Goal: Task Accomplishment & Management: Use online tool/utility

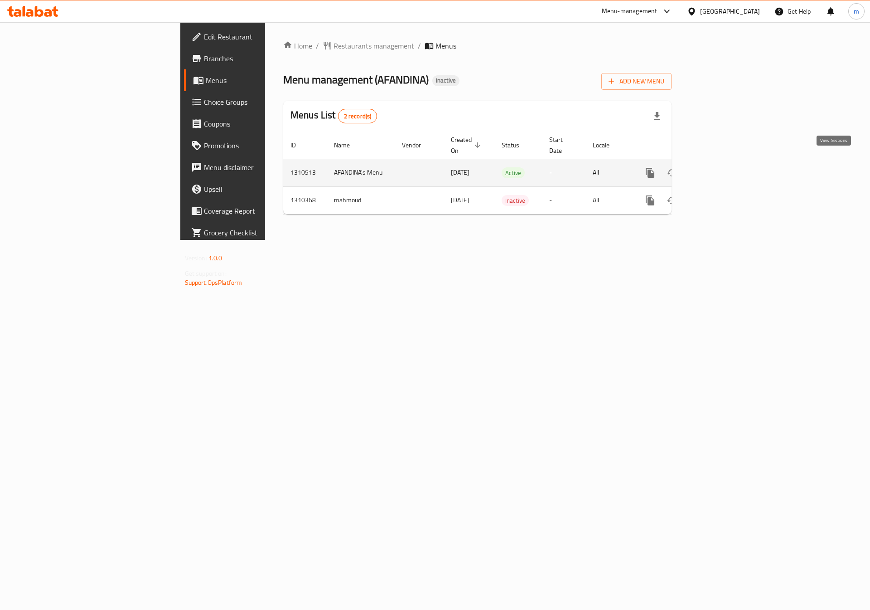
click at [721, 167] on icon "enhanced table" at bounding box center [715, 172] width 11 height 11
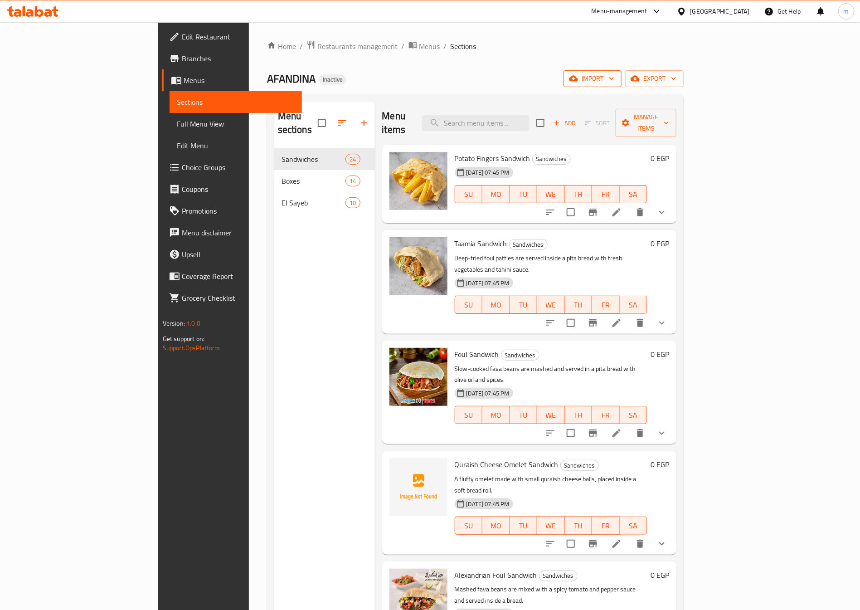
click at [614, 77] on span "import" at bounding box center [593, 78] width 44 height 11
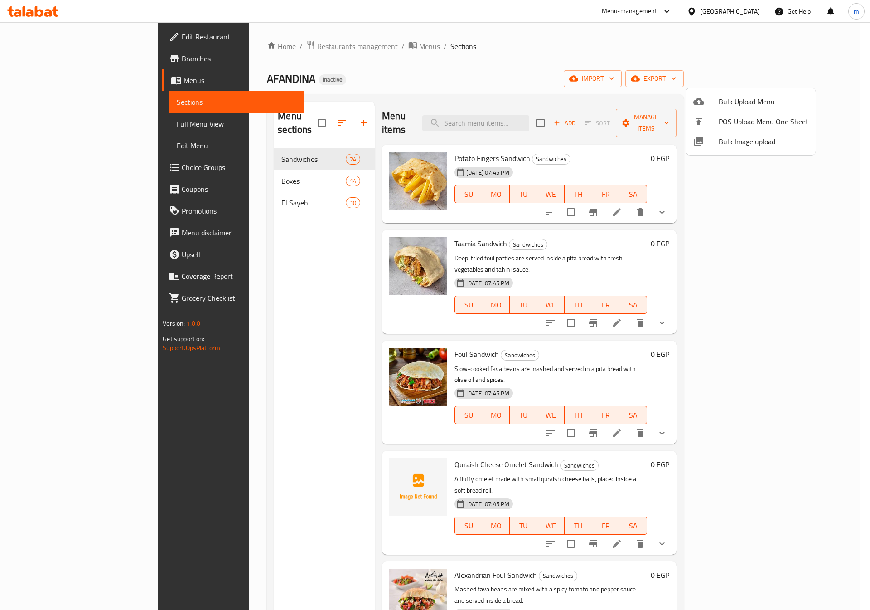
click at [653, 68] on div at bounding box center [435, 305] width 870 height 610
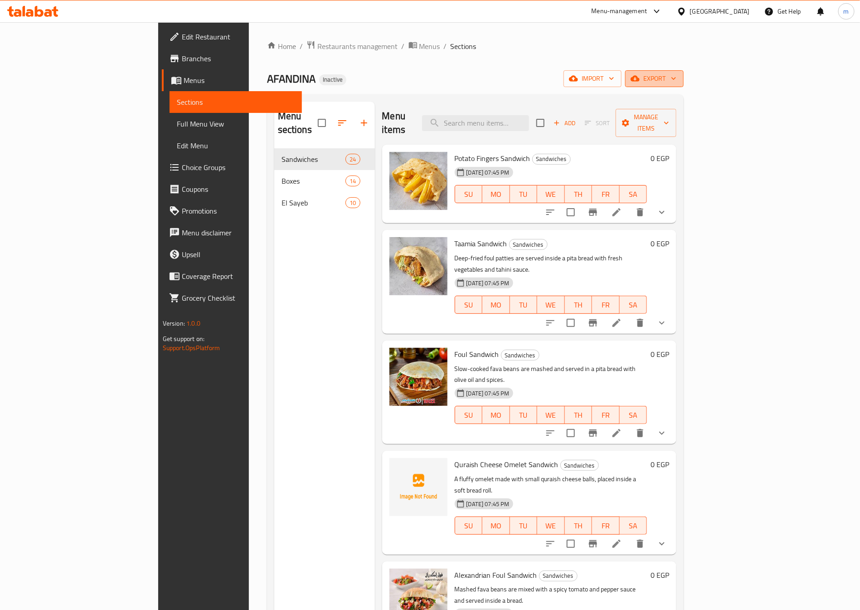
click at [639, 79] on icon "button" at bounding box center [634, 79] width 9 height 6
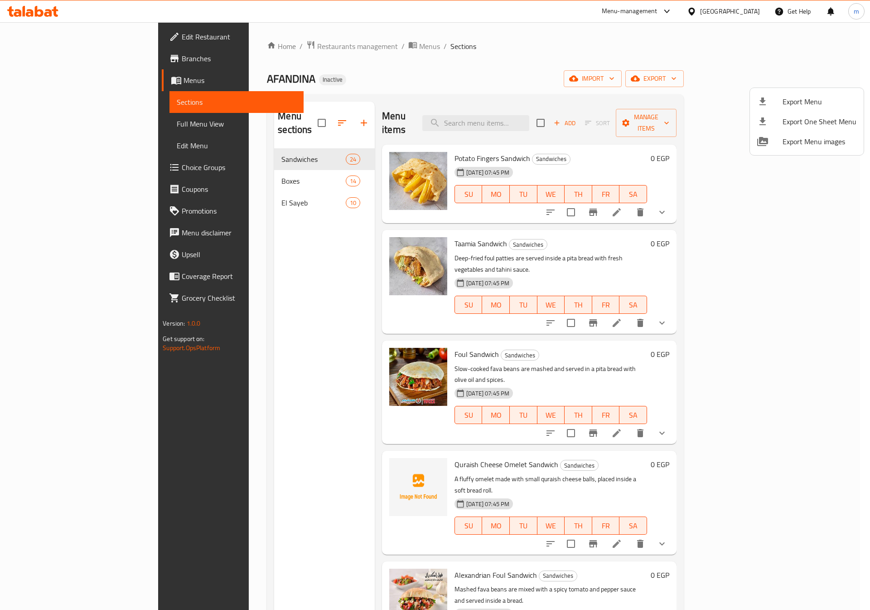
click at [684, 81] on div at bounding box center [435, 305] width 870 height 610
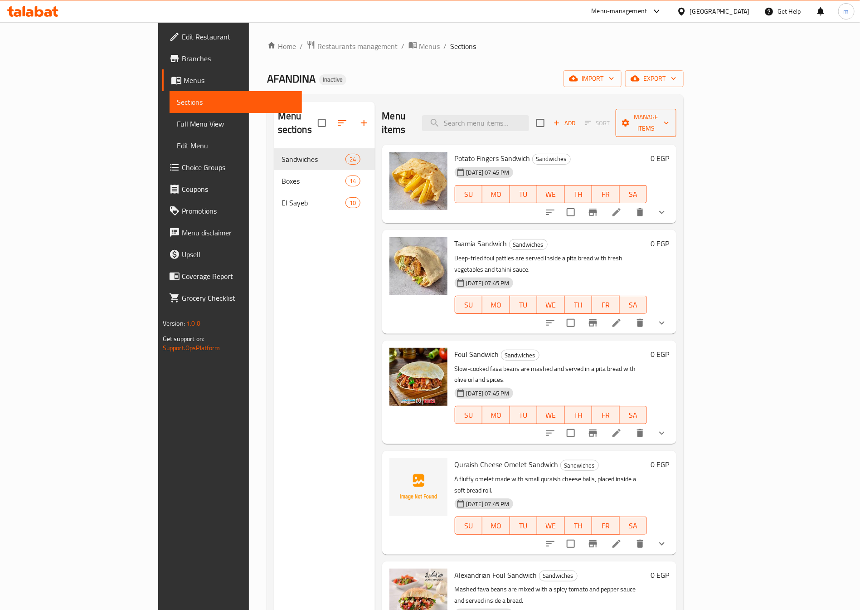
click at [669, 117] on span "Manage items" at bounding box center [646, 122] width 46 height 23
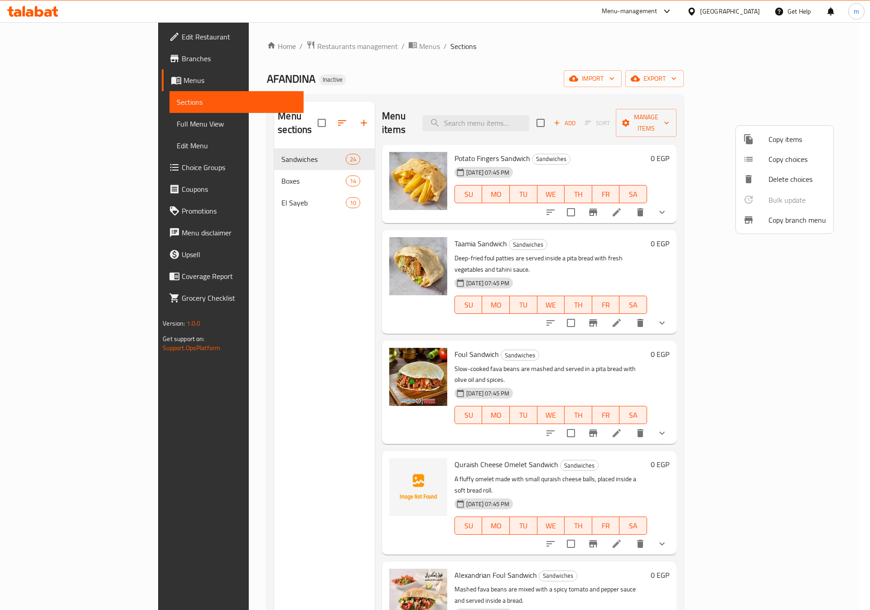
click at [756, 219] on div at bounding box center [755, 219] width 25 height 11
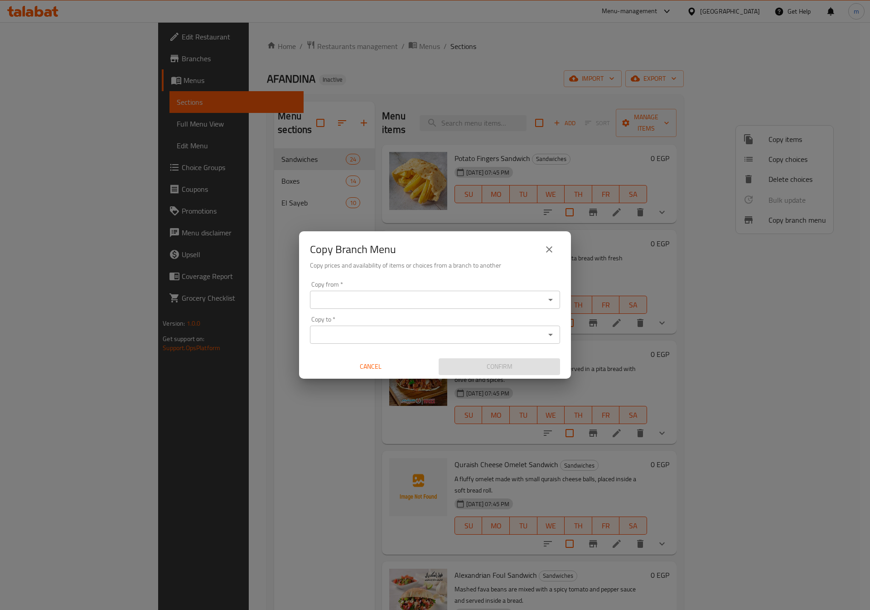
click at [320, 300] on input "Copy from   *" at bounding box center [428, 299] width 230 height 13
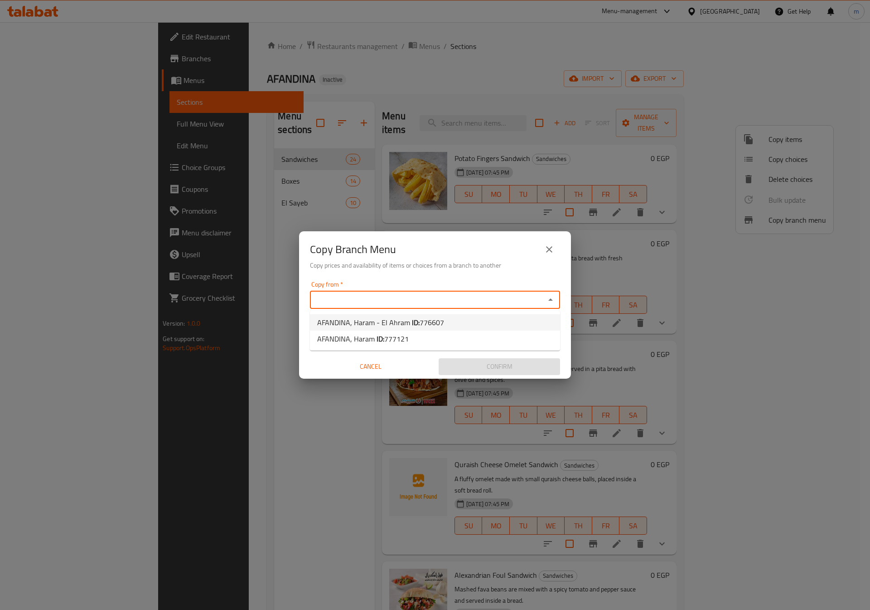
click at [418, 314] on li "AFANDINA, Haram - El Ahram ID: 776607" at bounding box center [435, 322] width 250 height 16
type input "AFANDINA, Haram - El Ahram"
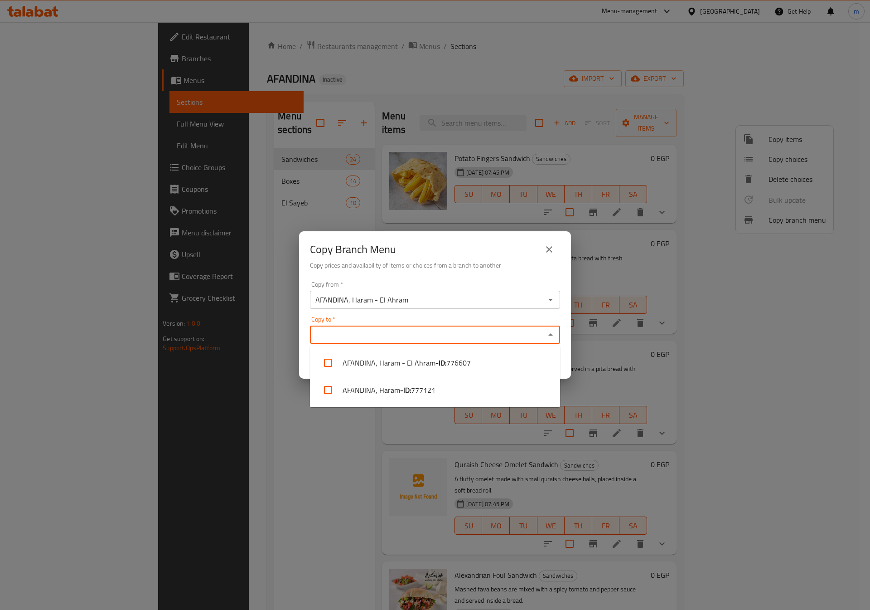
click at [385, 333] on input "Copy to   *" at bounding box center [428, 334] width 230 height 13
click at [368, 384] on li "AFANDINA, Haram - ID: 777121" at bounding box center [435, 389] width 250 height 27
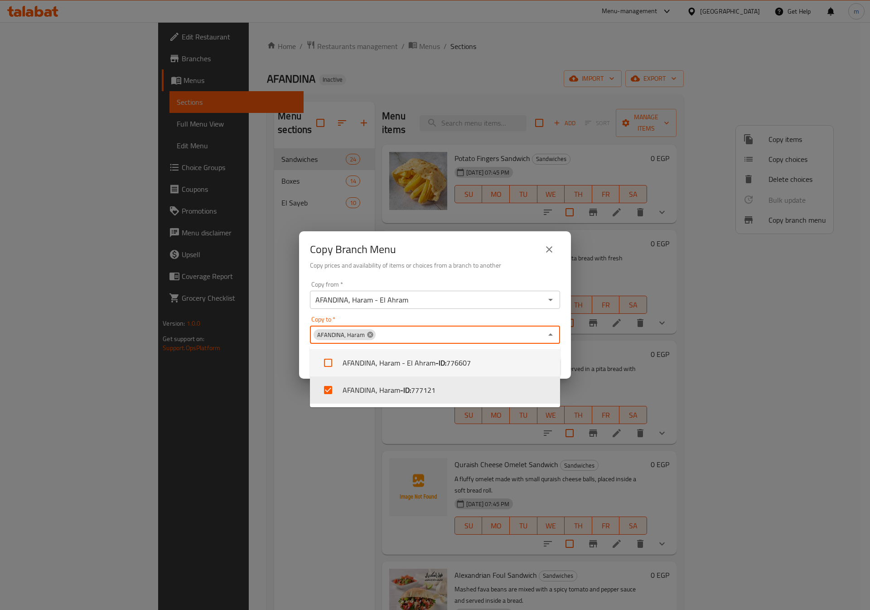
click at [368, 334] on icon at bounding box center [370, 334] width 6 height 6
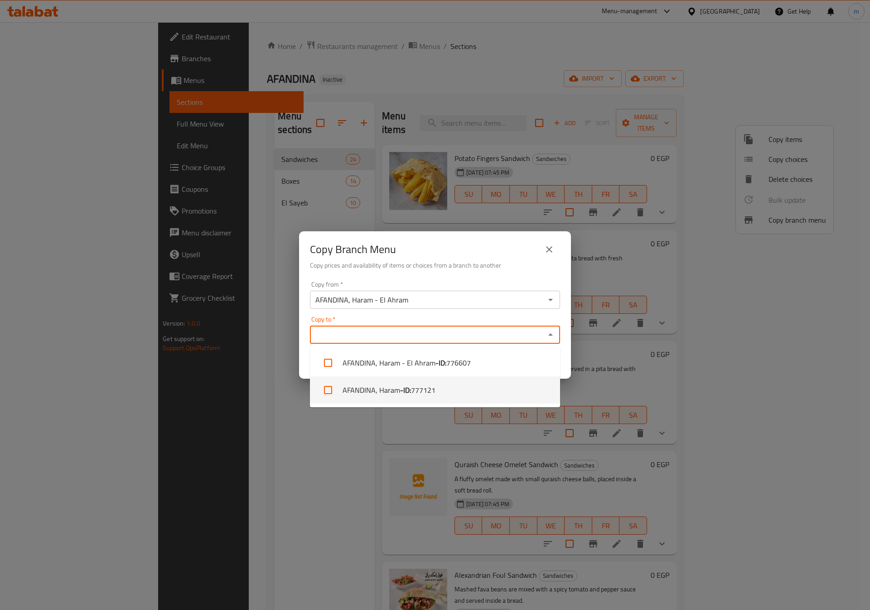
click at [377, 392] on li "AFANDINA, Haram - ID: 777121" at bounding box center [435, 389] width 250 height 27
checkbox input "true"
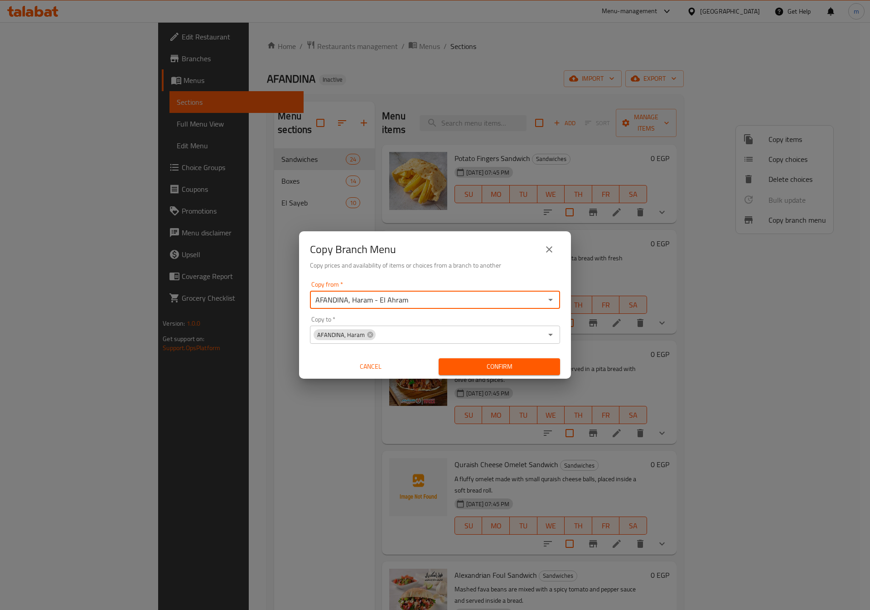
click at [413, 302] on input "AFANDINA, Haram - El Ahram" at bounding box center [428, 299] width 230 height 13
click at [425, 302] on input "Copy from   *" at bounding box center [428, 299] width 230 height 13
click at [412, 320] on b "ID:" at bounding box center [416, 322] width 8 height 14
type input "AFANDINA, Haram - El Ahram"
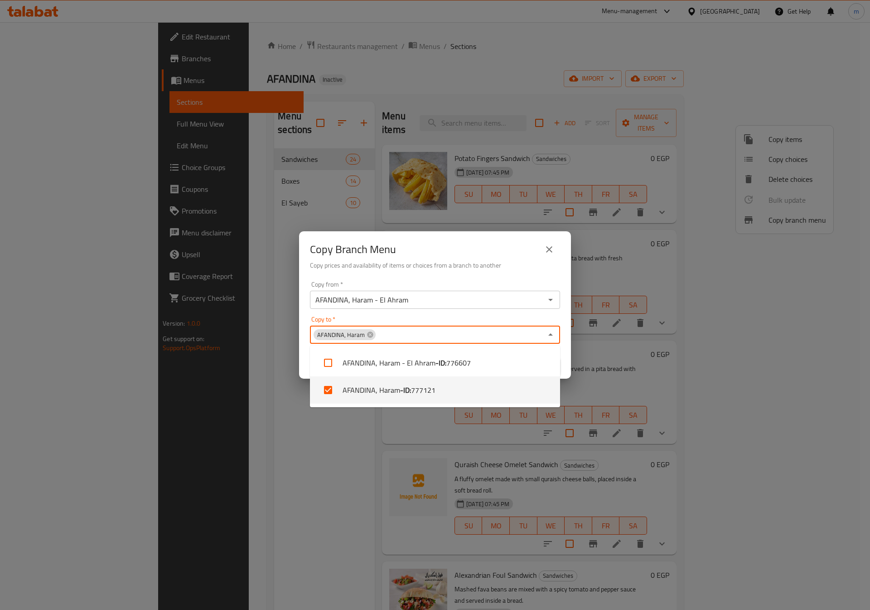
click at [403, 332] on input "Copy to   *" at bounding box center [460, 334] width 166 height 13
click at [404, 317] on div "Copy to   * AFANDINA, Haram Copy to *" at bounding box center [435, 330] width 250 height 28
click at [510, 323] on div "Copy to   * AFANDINA, Haram Copy to *" at bounding box center [435, 330] width 250 height 28
click at [307, 350] on div "Copy from   * AFANDINA, Haram - El Ahram Copy from * Copy to   * AFANDINA, Hara…" at bounding box center [435, 327] width 272 height 101
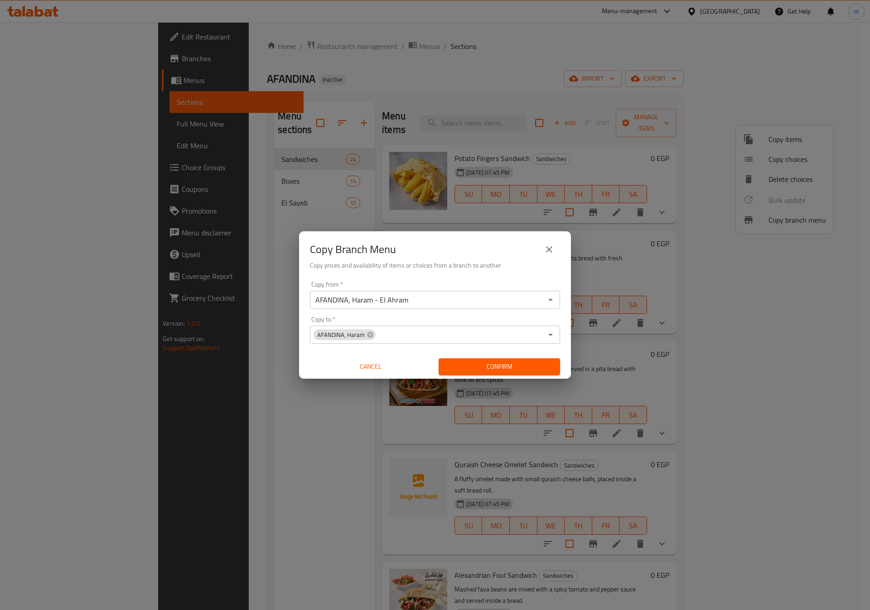
click at [480, 362] on span "Confirm" at bounding box center [499, 366] width 107 height 11
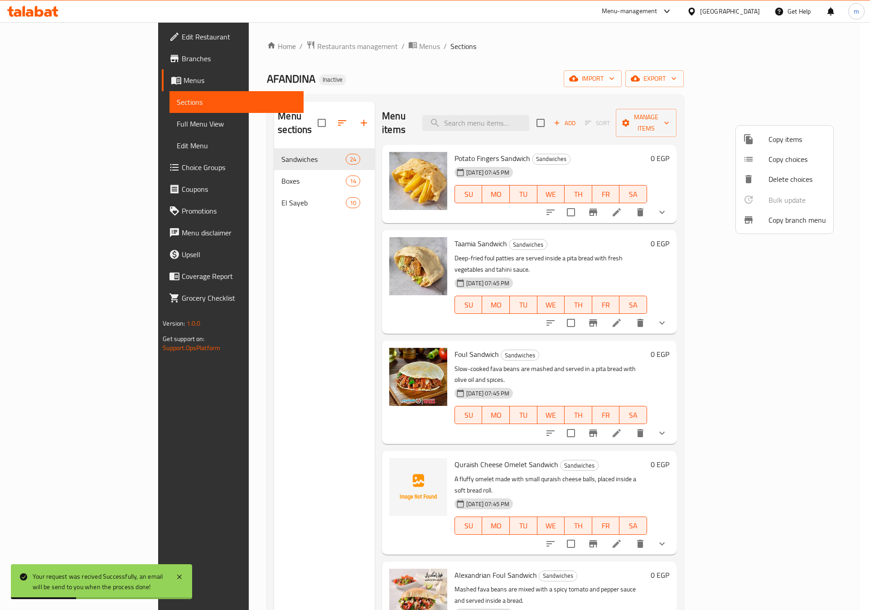
scroll to position [127, 0]
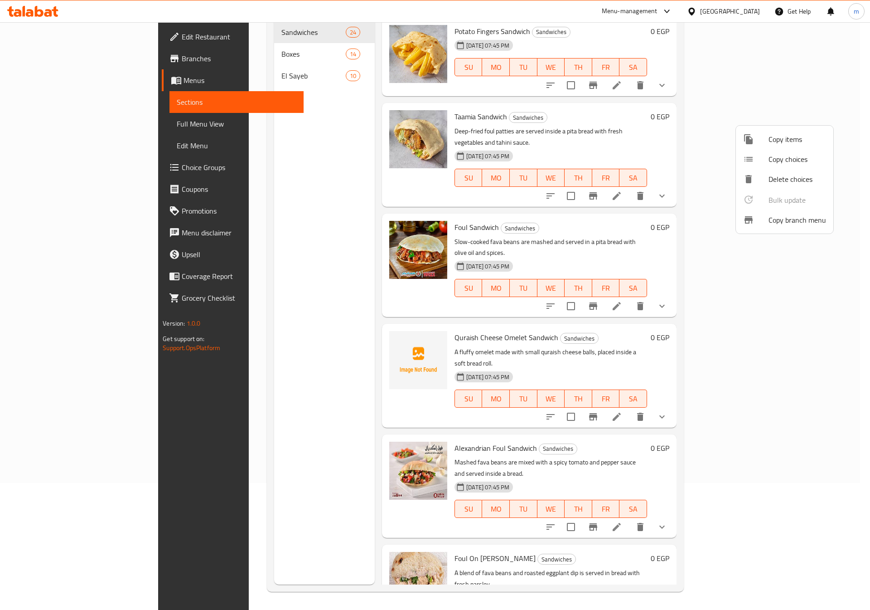
click at [51, 58] on div at bounding box center [435, 305] width 870 height 610
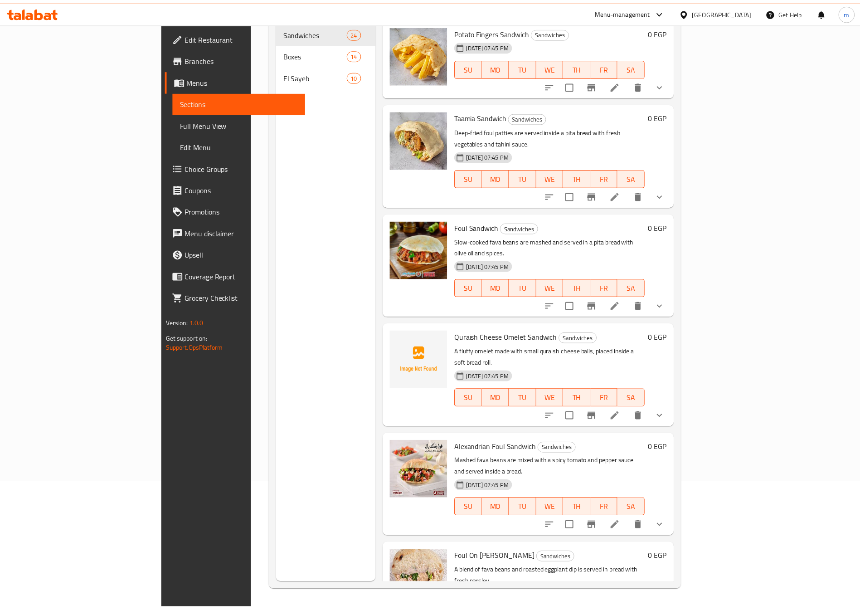
scroll to position [0, 0]
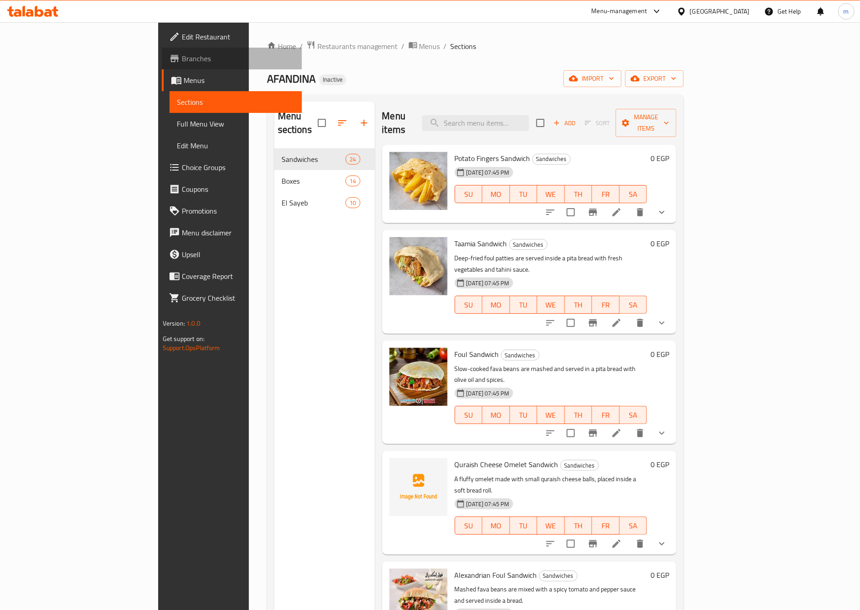
click at [182, 58] on span "Branches" at bounding box center [238, 58] width 113 height 11
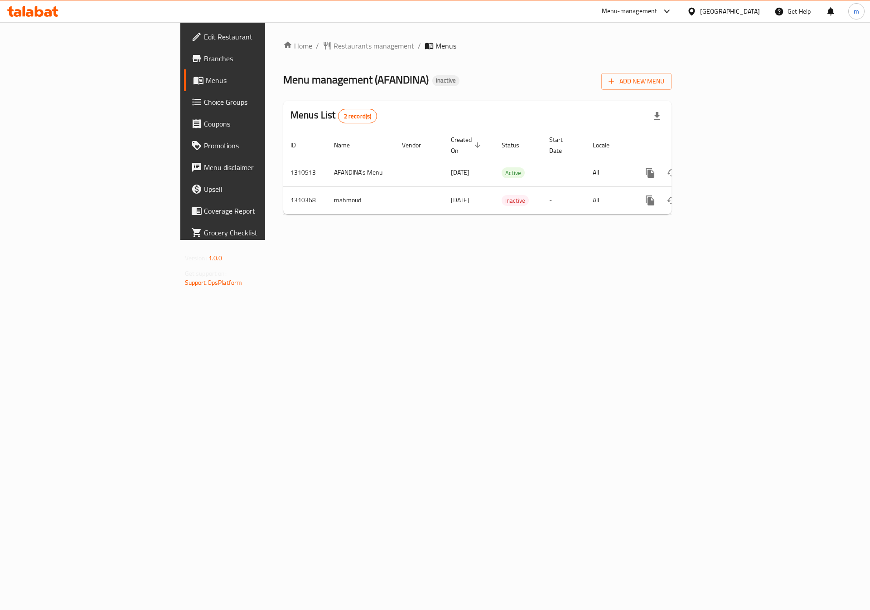
click at [204, 58] on span "Branches" at bounding box center [261, 58] width 115 height 11
click at [204, 56] on span "Branches" at bounding box center [261, 58] width 115 height 11
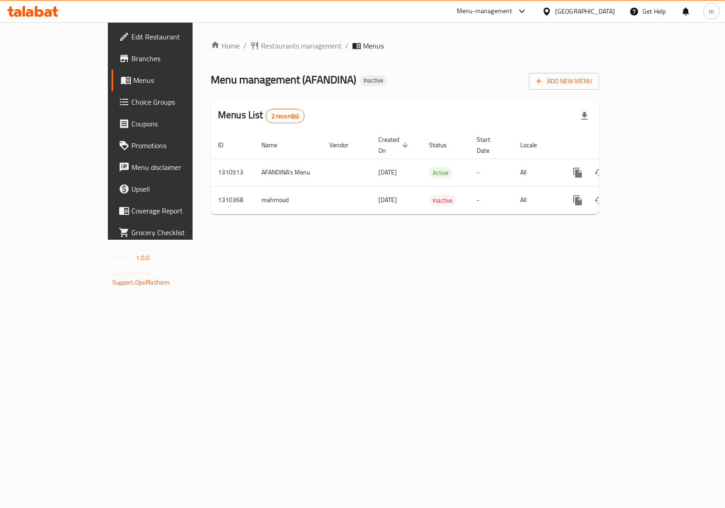
drag, startPoint x: 63, startPoint y: 11, endPoint x: 59, endPoint y: 10, distance: 4.6
click at [59, 11] on div at bounding box center [33, 11] width 66 height 18
click at [50, 10] on icon at bounding box center [32, 11] width 51 height 11
